Goal: Check status: Check status

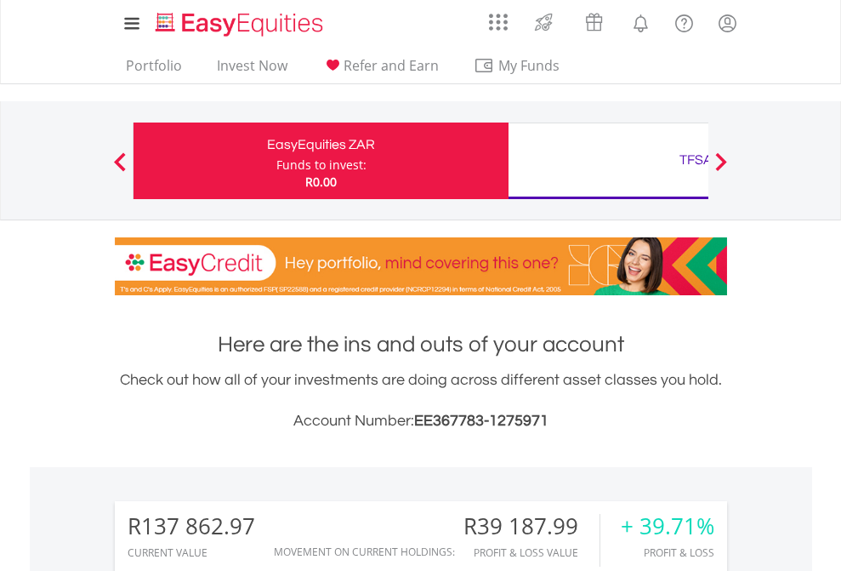
scroll to position [163, 267]
click at [276, 161] on div "Funds to invest:" at bounding box center [321, 165] width 90 height 17
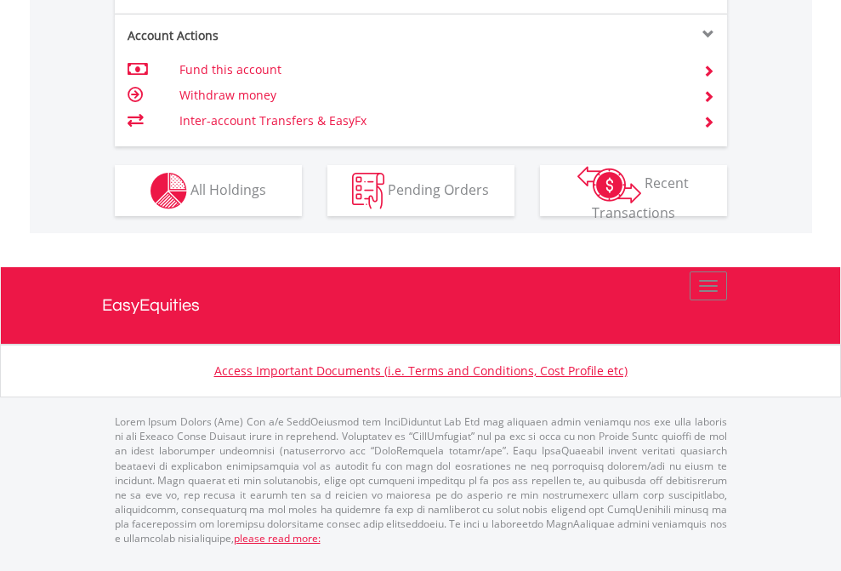
scroll to position [1665, 0]
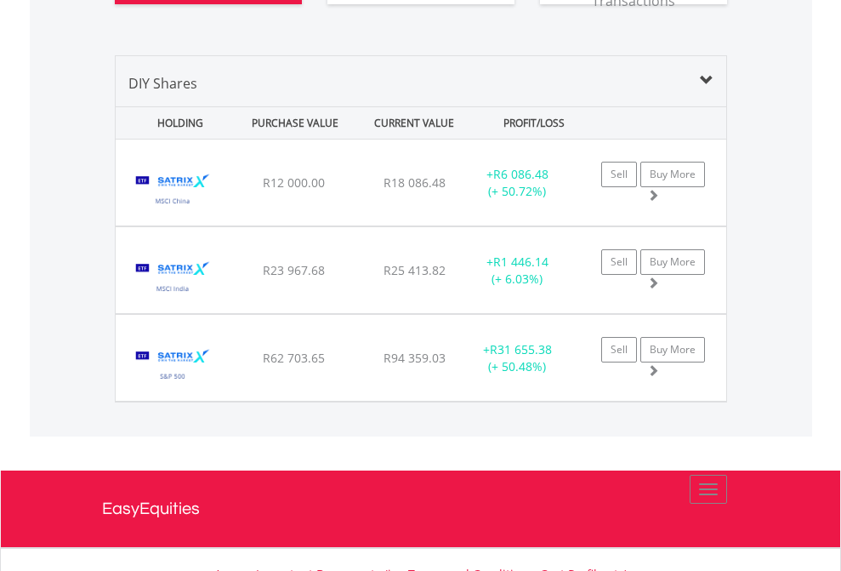
scroll to position [1960, 0]
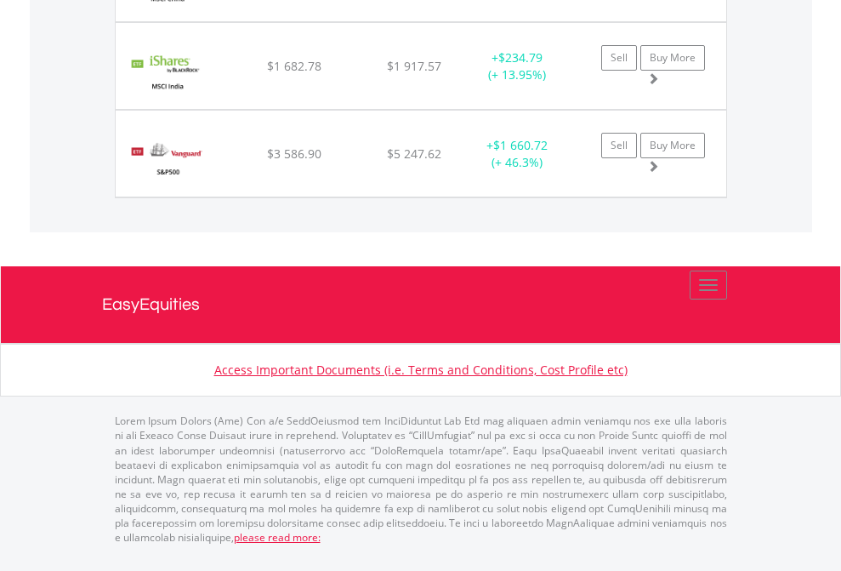
scroll to position [163, 267]
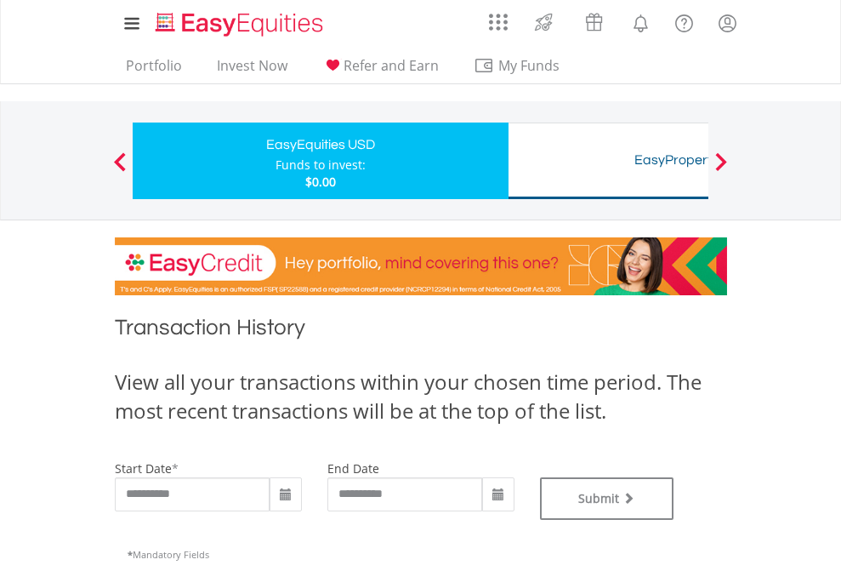
type input "**********"
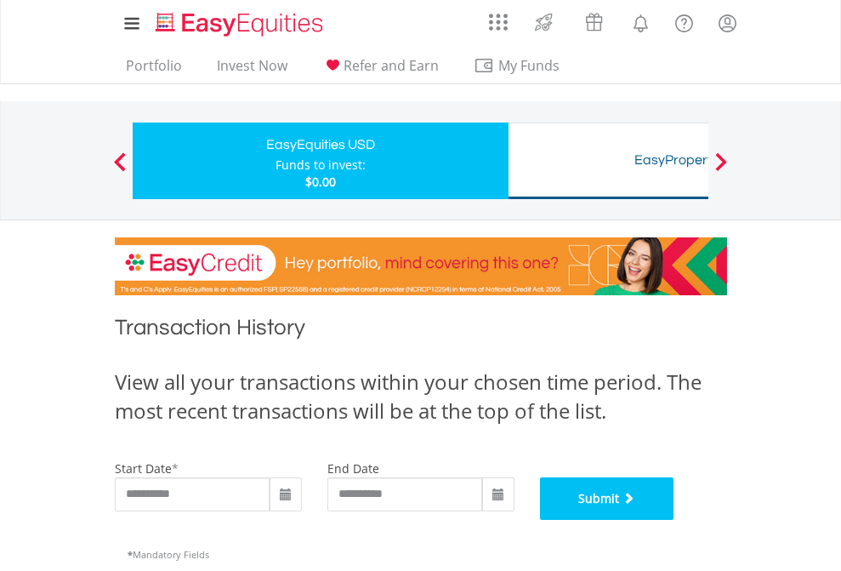
click at [675, 520] on button "Submit" at bounding box center [607, 498] width 134 height 43
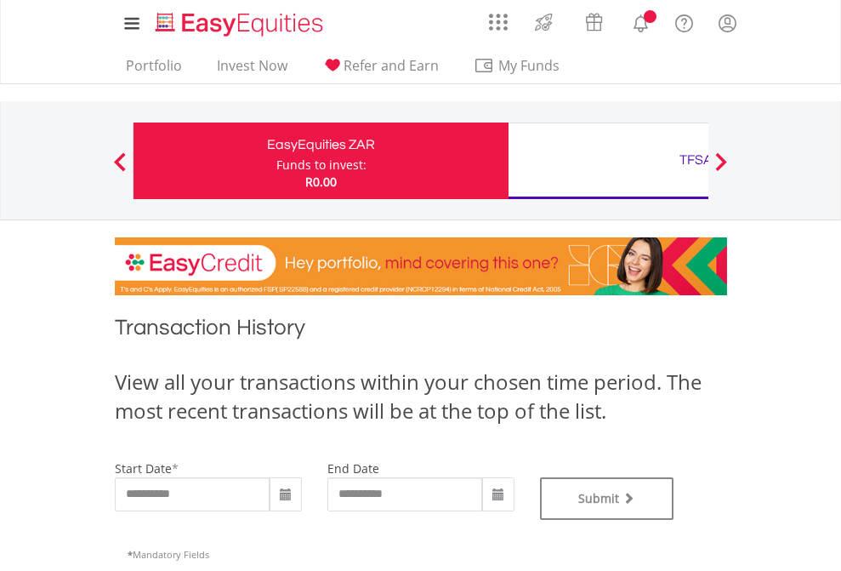
click at [608, 161] on div "TFSA" at bounding box center [696, 160] width 355 height 24
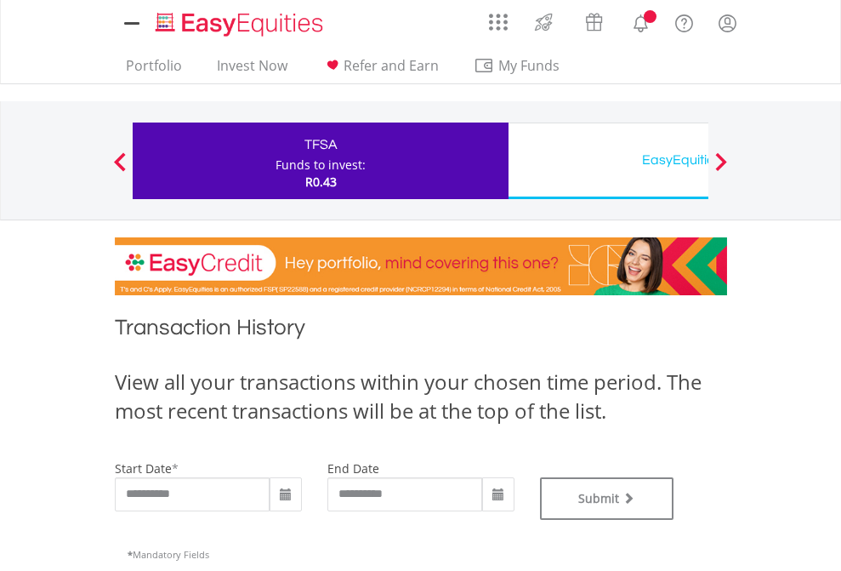
type input "**********"
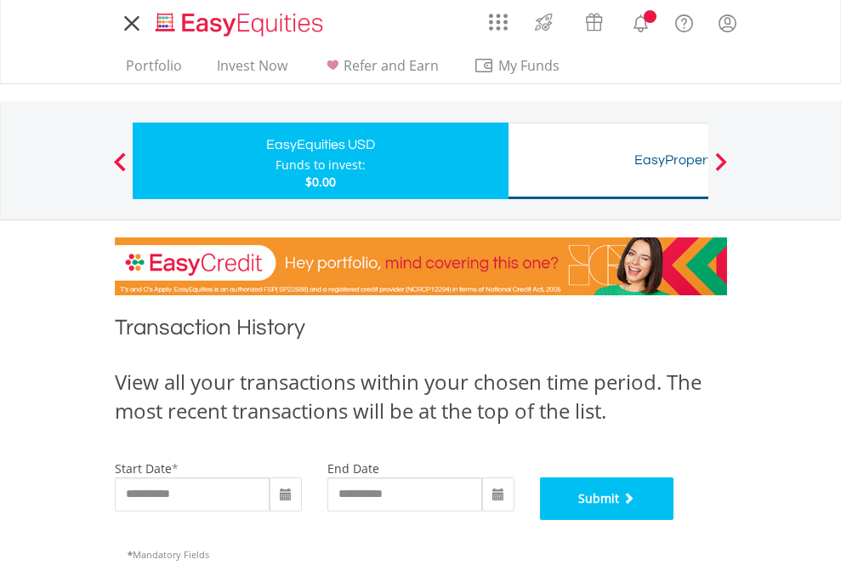
click at [675, 520] on button "Submit" at bounding box center [607, 498] width 134 height 43
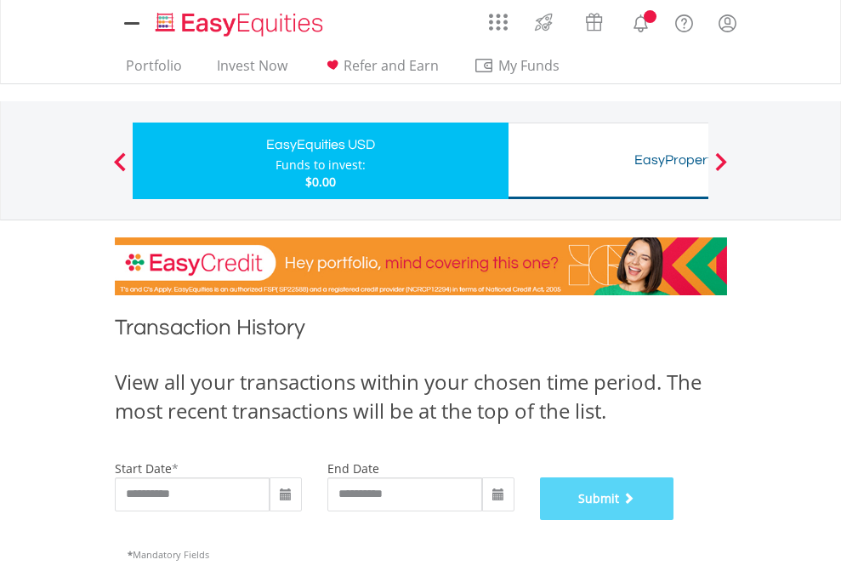
scroll to position [690, 0]
